Goal: Check status

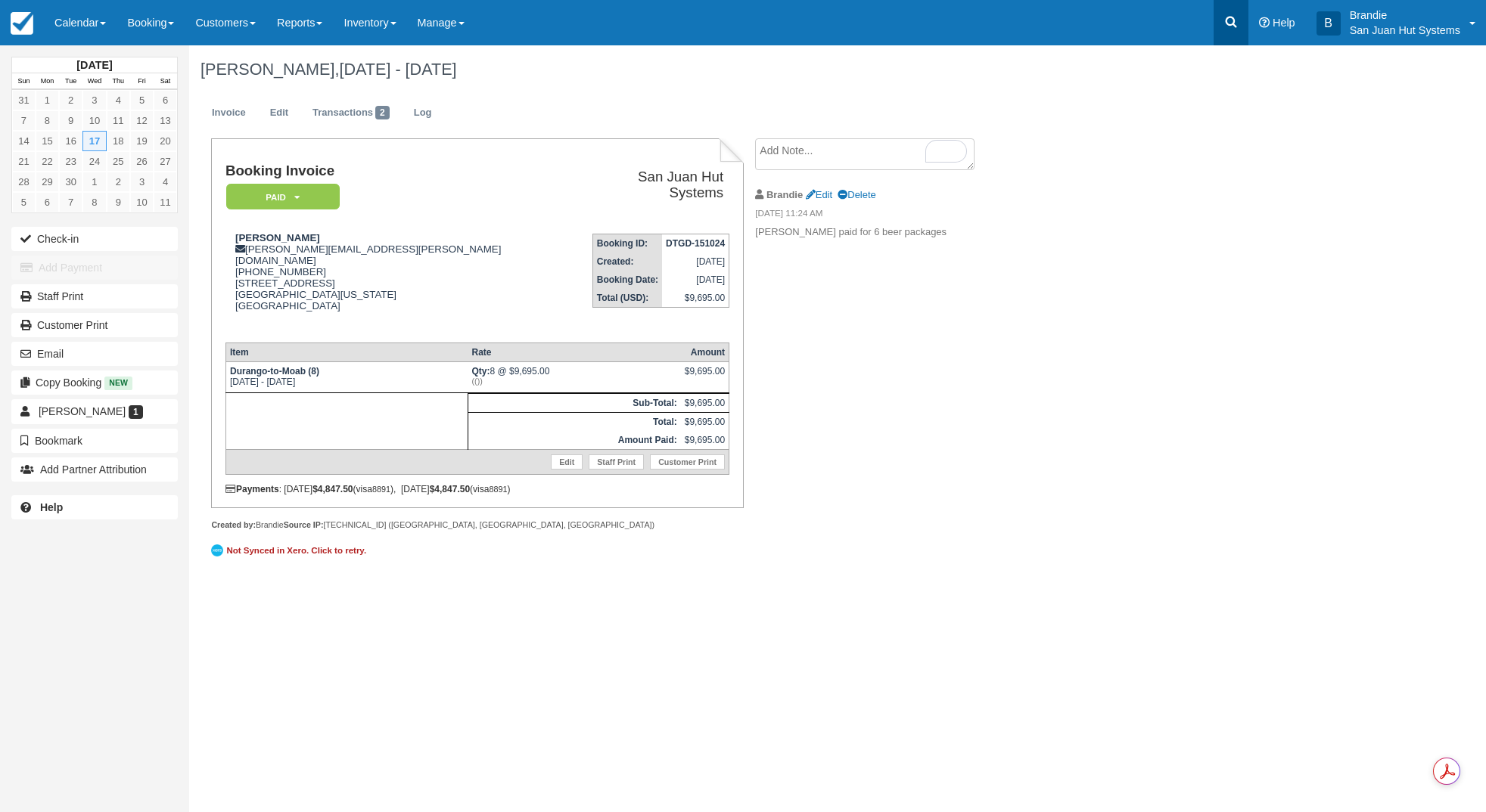
click at [1231, 16] on icon at bounding box center [1230, 21] width 15 height 15
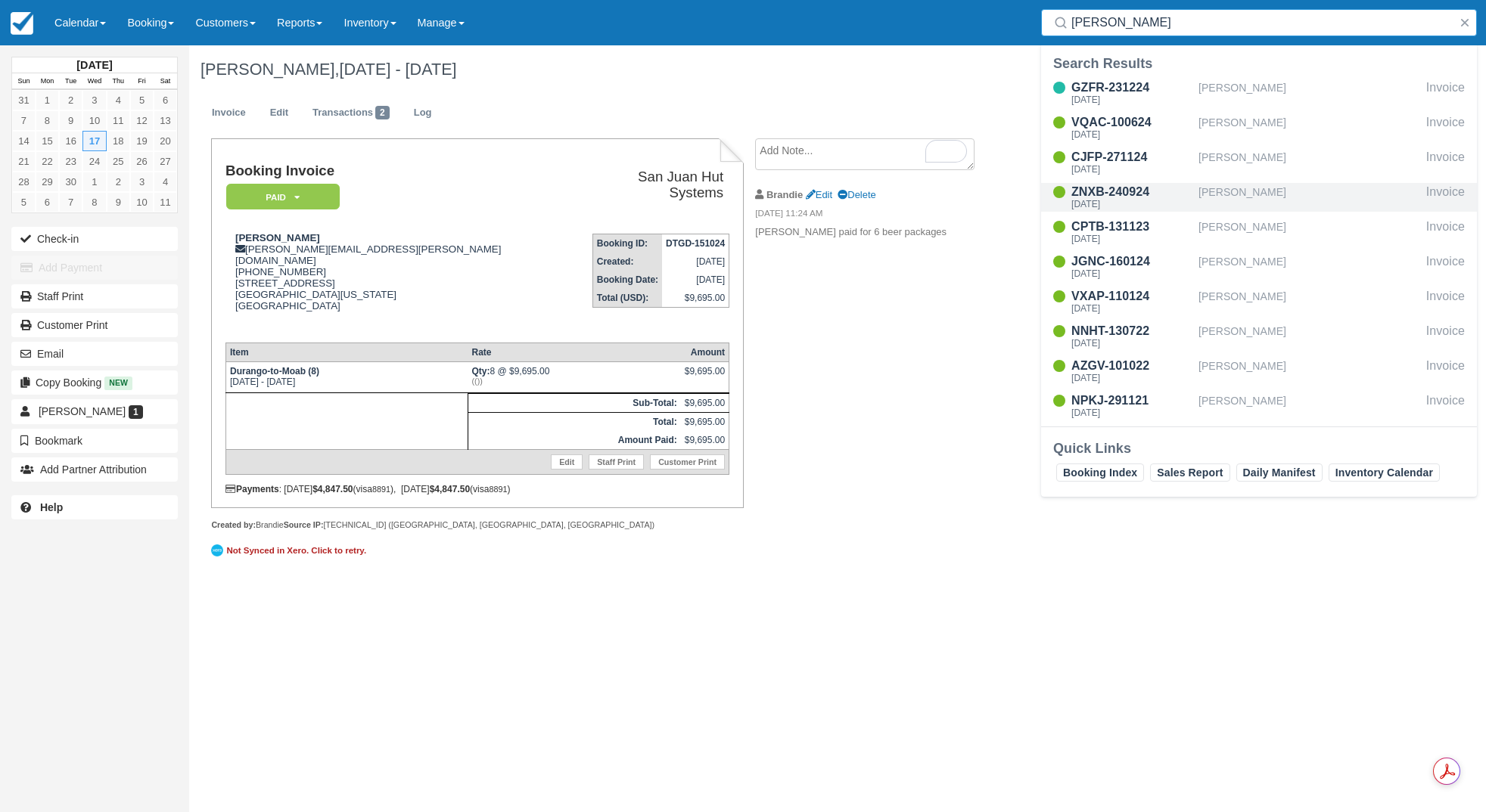
type input "[PERSON_NAME]"
click at [1106, 194] on div "ZNXB-240924" at bounding box center [1132, 191] width 121 height 18
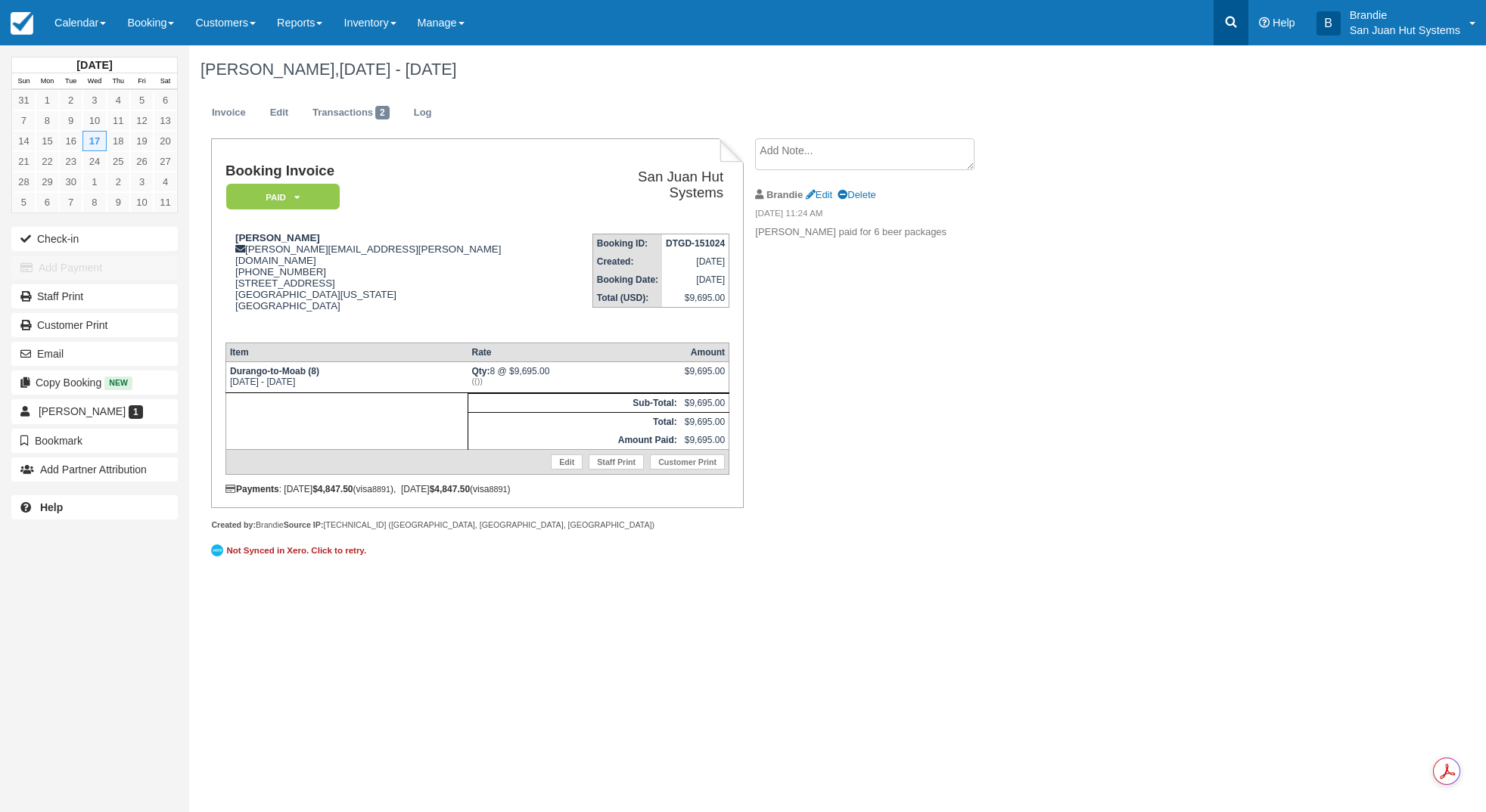
click at [1228, 25] on icon at bounding box center [1231, 22] width 12 height 12
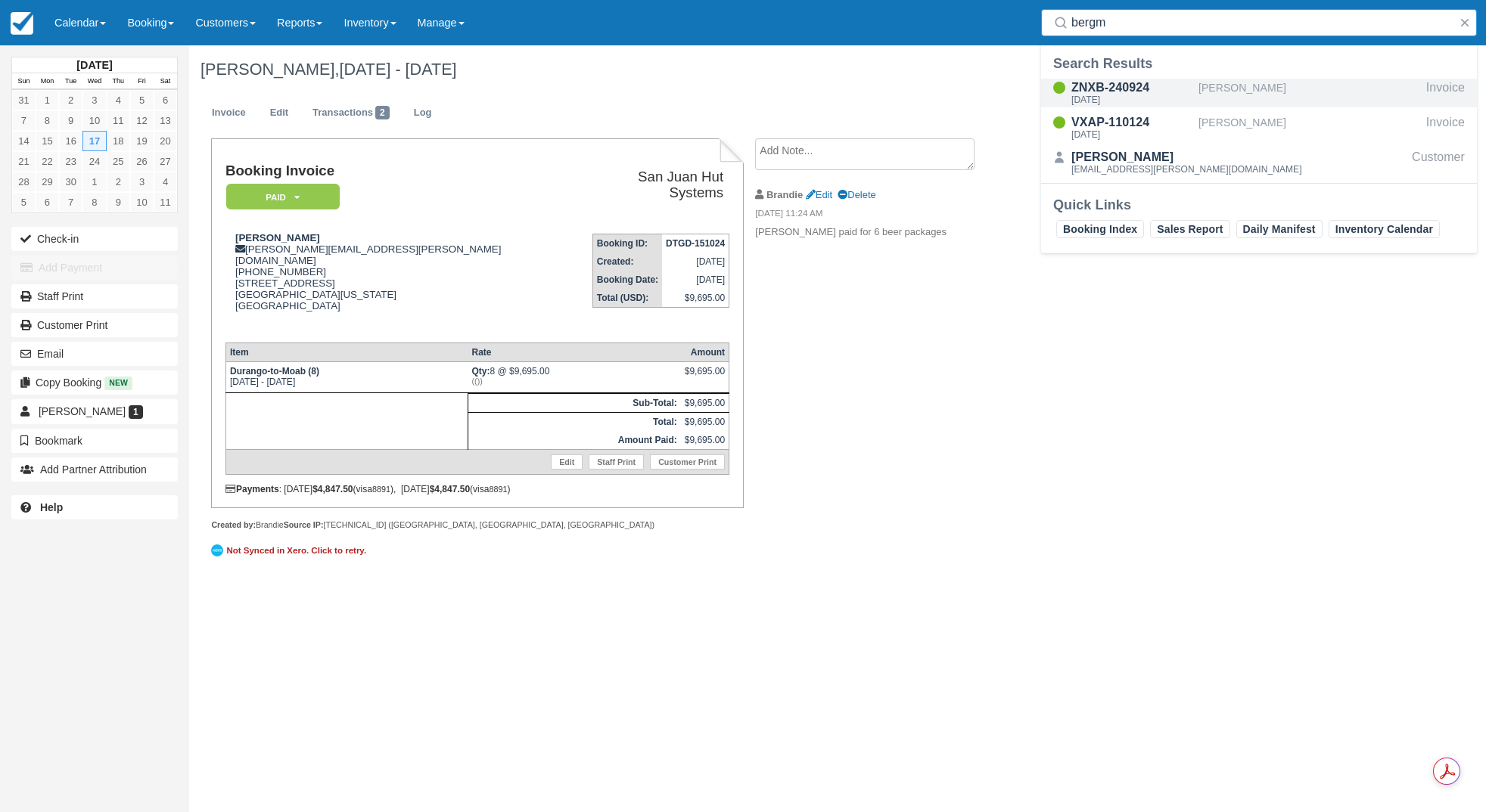
type input "bergm"
click at [1104, 83] on div "ZNXB-240924" at bounding box center [1132, 87] width 121 height 18
